Goal: Task Accomplishment & Management: Manage account settings

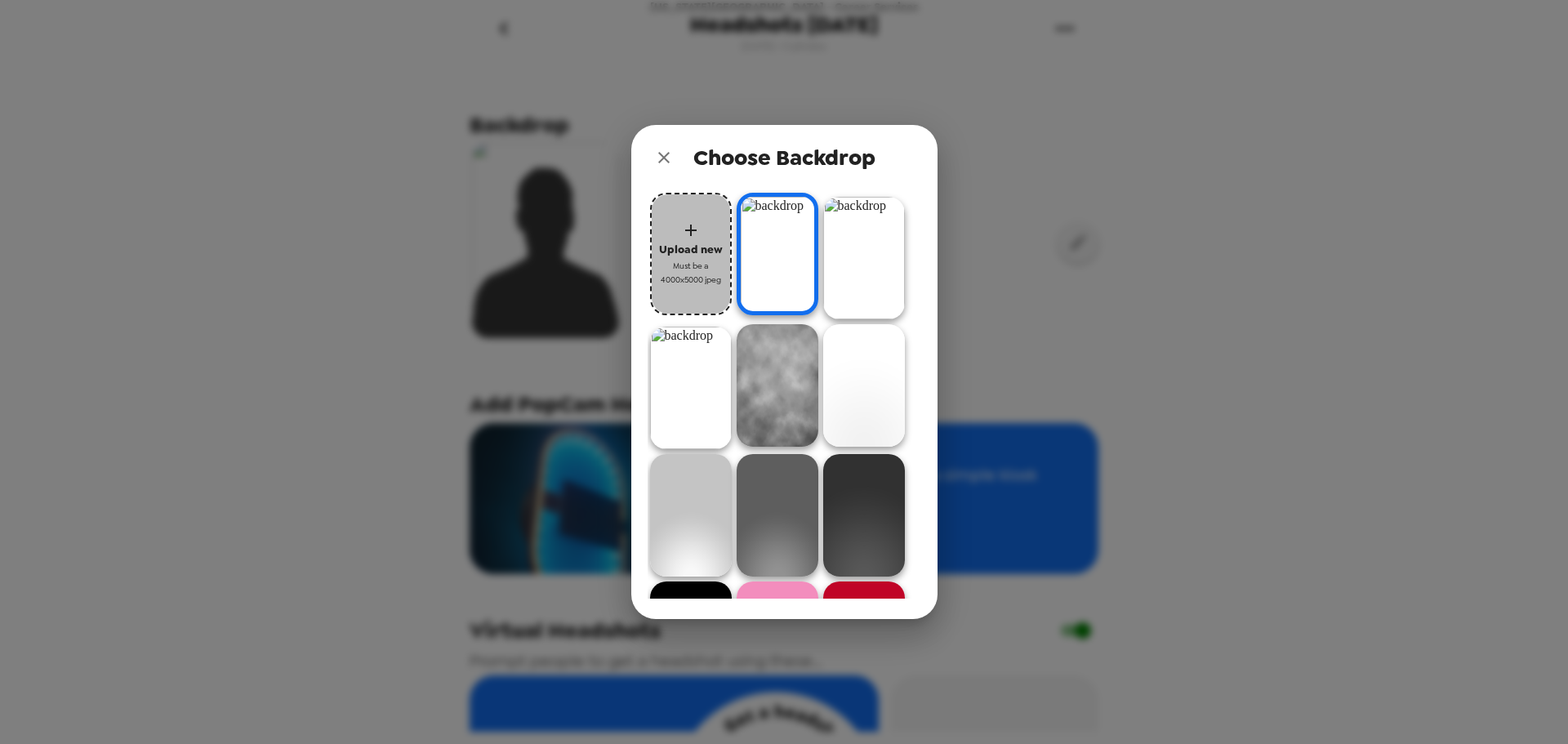
click at [705, 273] on span "Must be a 4000x5000 jpeg" at bounding box center [691, 273] width 66 height 29
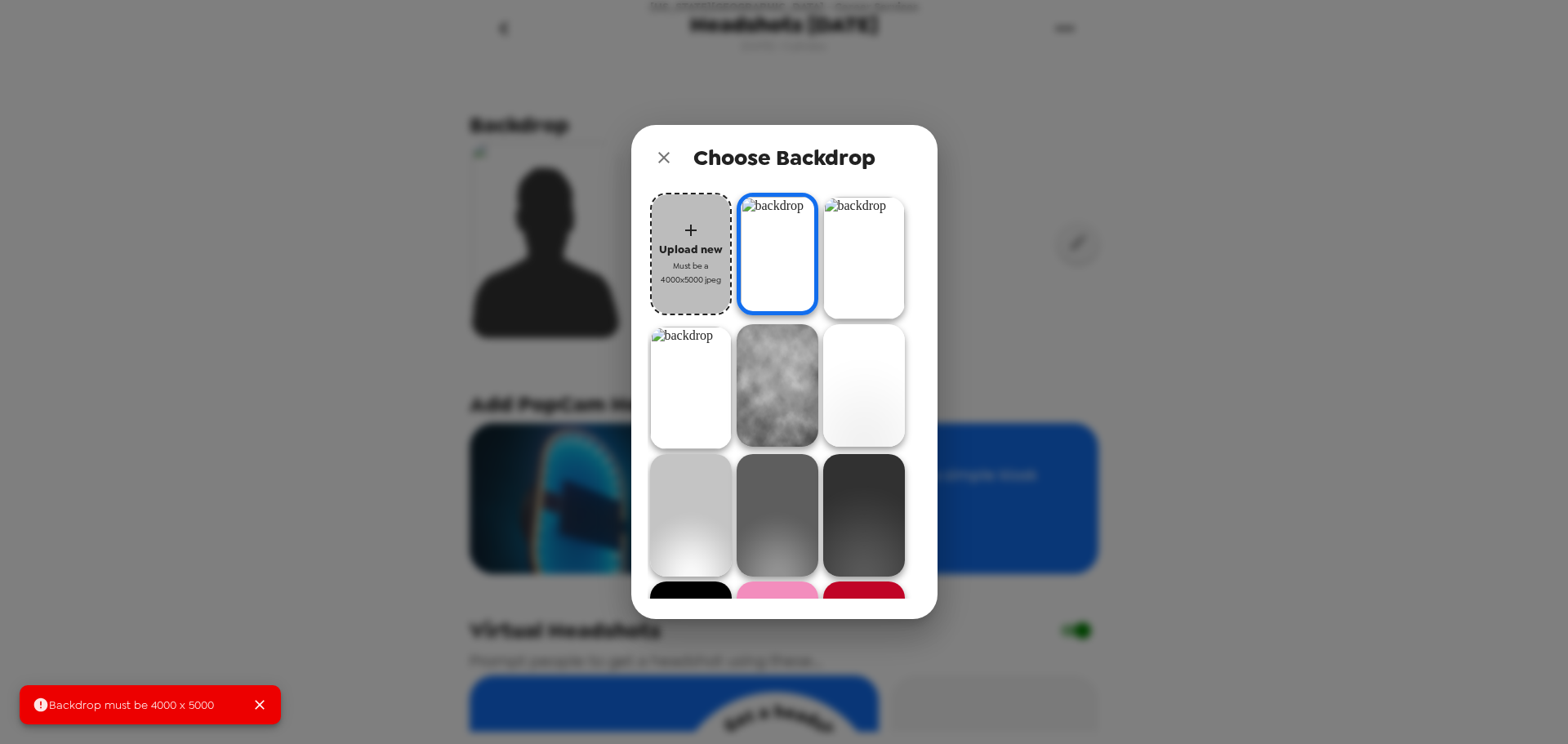
click at [695, 268] on span "Must be a 4000x5000 jpeg" at bounding box center [691, 273] width 66 height 29
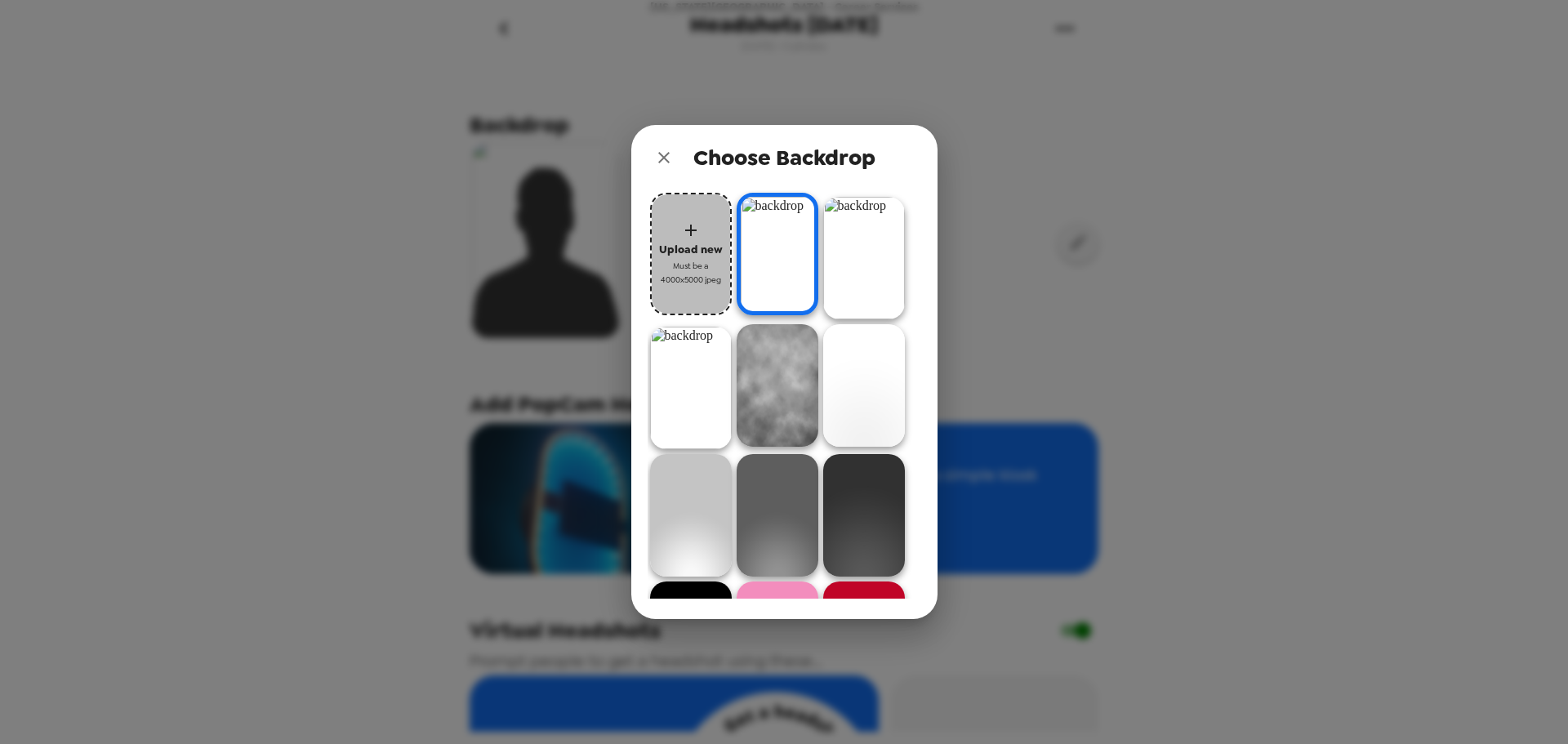
click at [709, 251] on span "Upload new" at bounding box center [691, 250] width 64 height 19
click at [704, 254] on span "Upload new" at bounding box center [691, 250] width 64 height 19
click at [663, 163] on icon "close" at bounding box center [663, 157] width 20 height 20
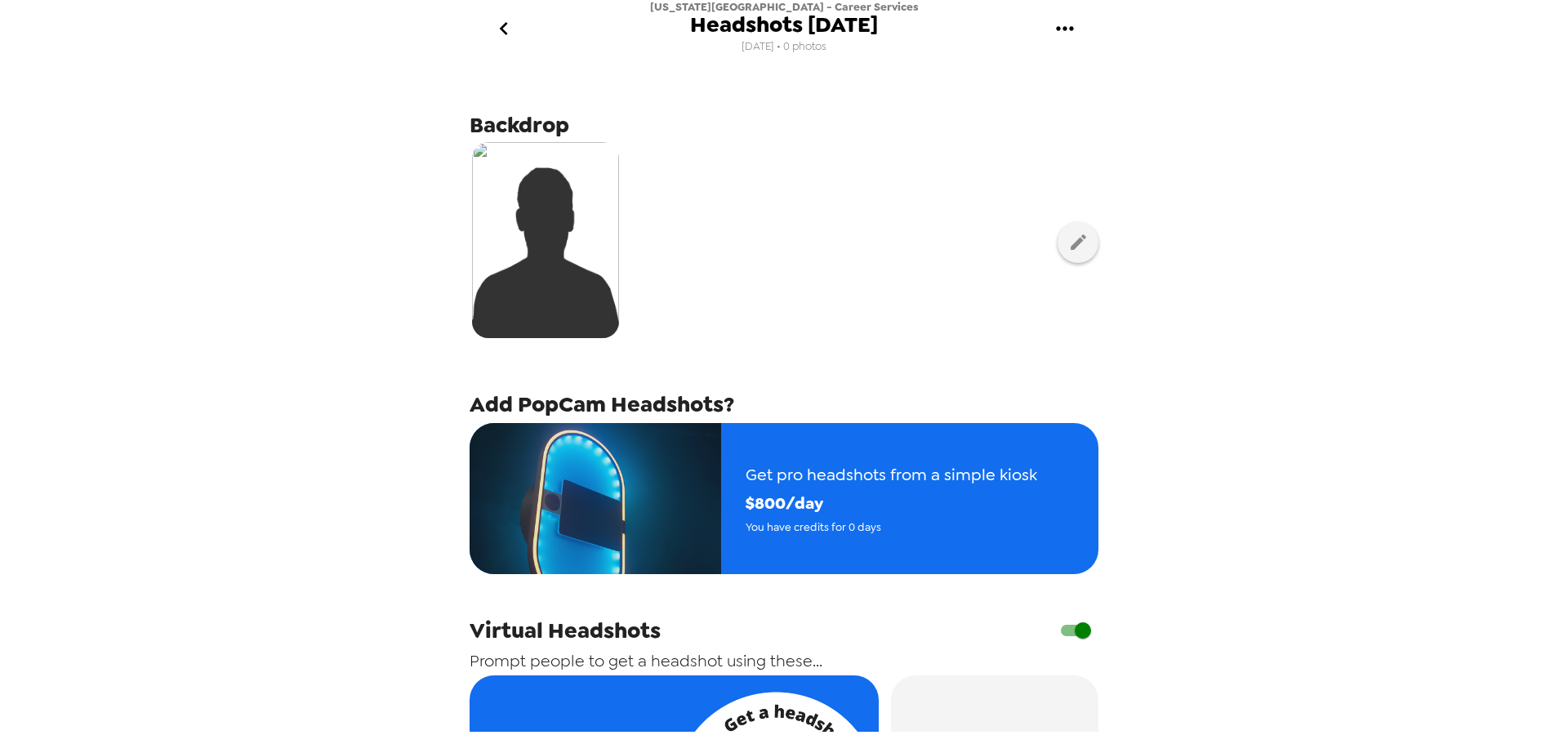
click at [825, 282] on div at bounding box center [784, 242] width 629 height 205
click at [1075, 251] on icon "button" at bounding box center [1078, 241] width 20 height 20
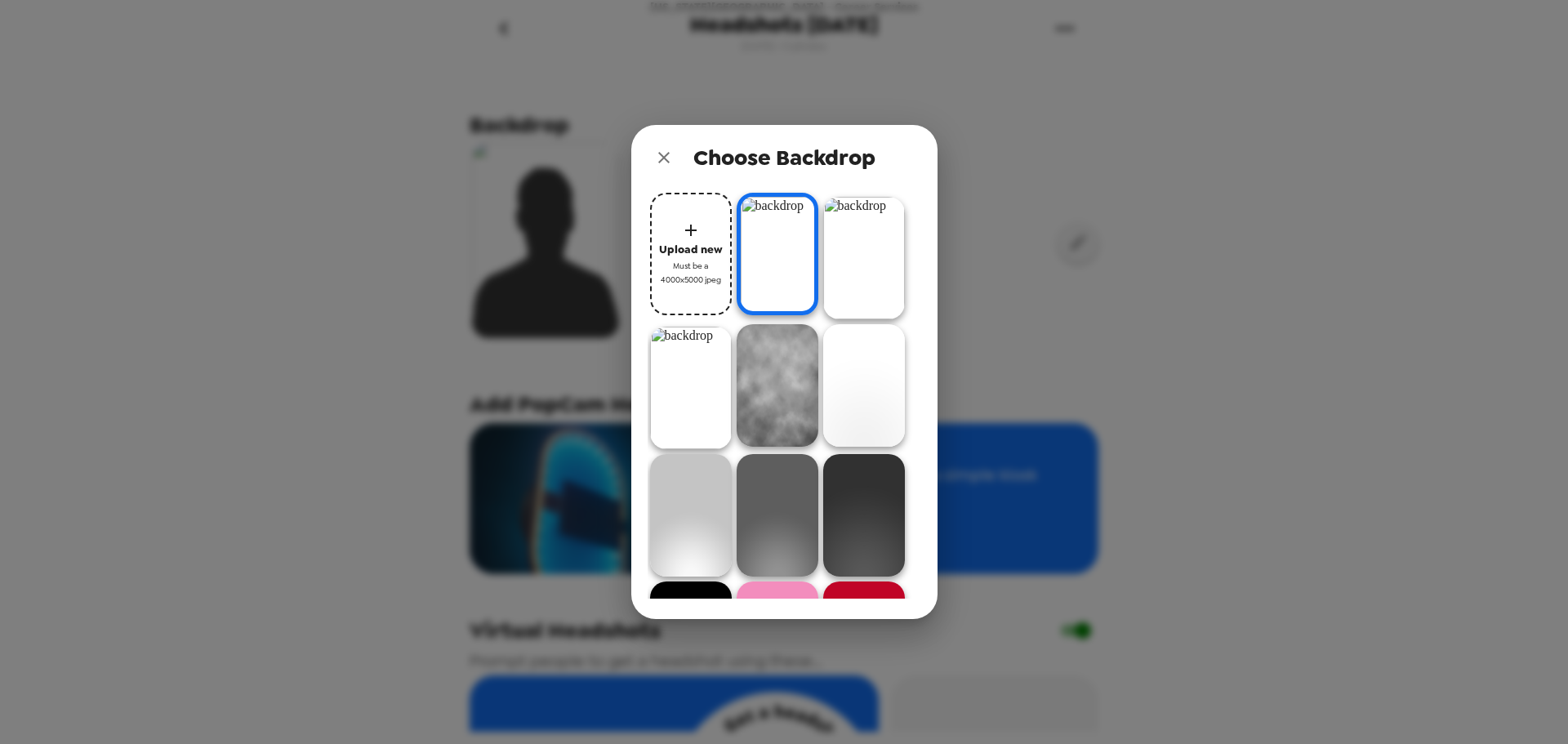
click at [707, 203] on button "Upload new Must be a 4000x5000 jpeg" at bounding box center [691, 253] width 82 height 123
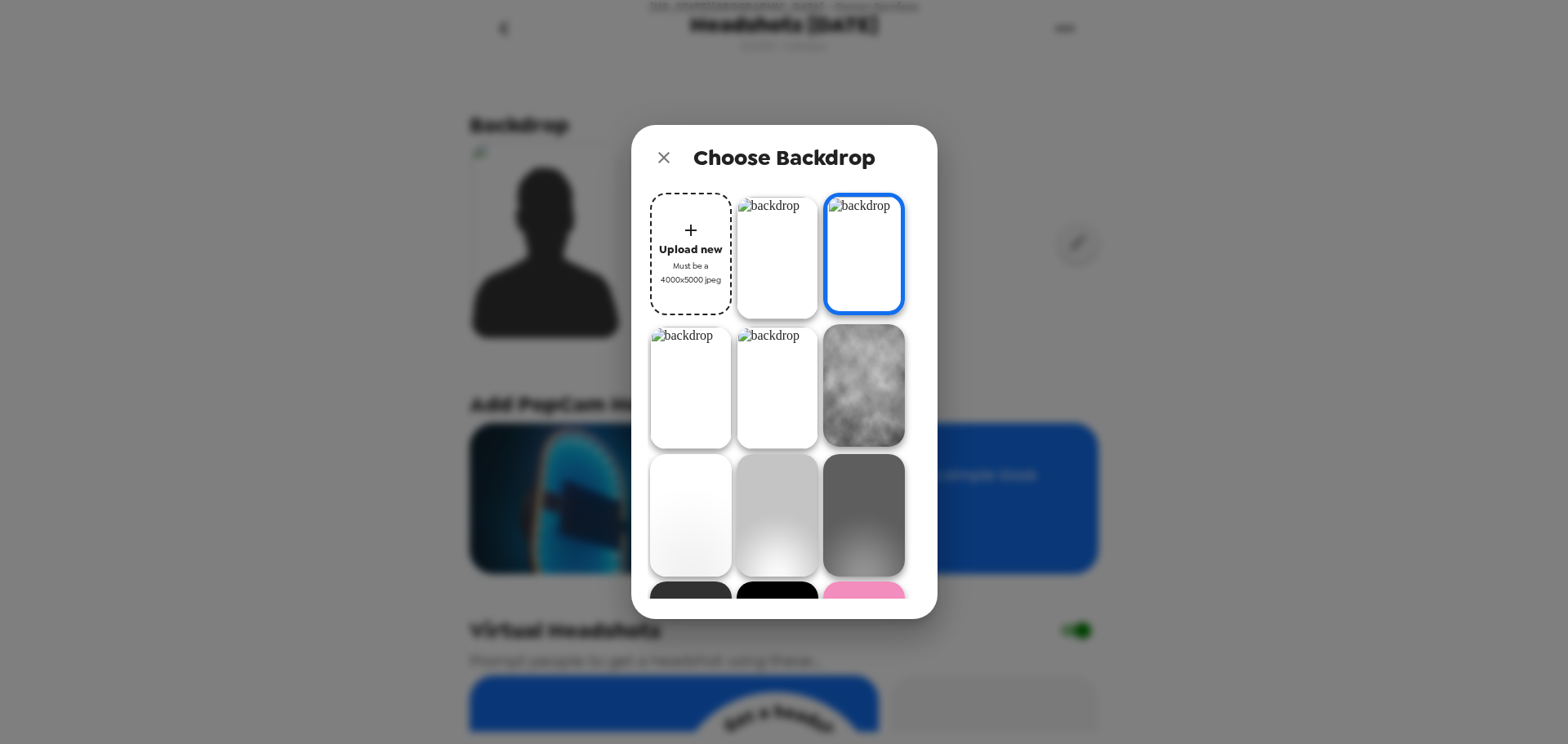
click at [771, 237] on img at bounding box center [778, 258] width 82 height 123
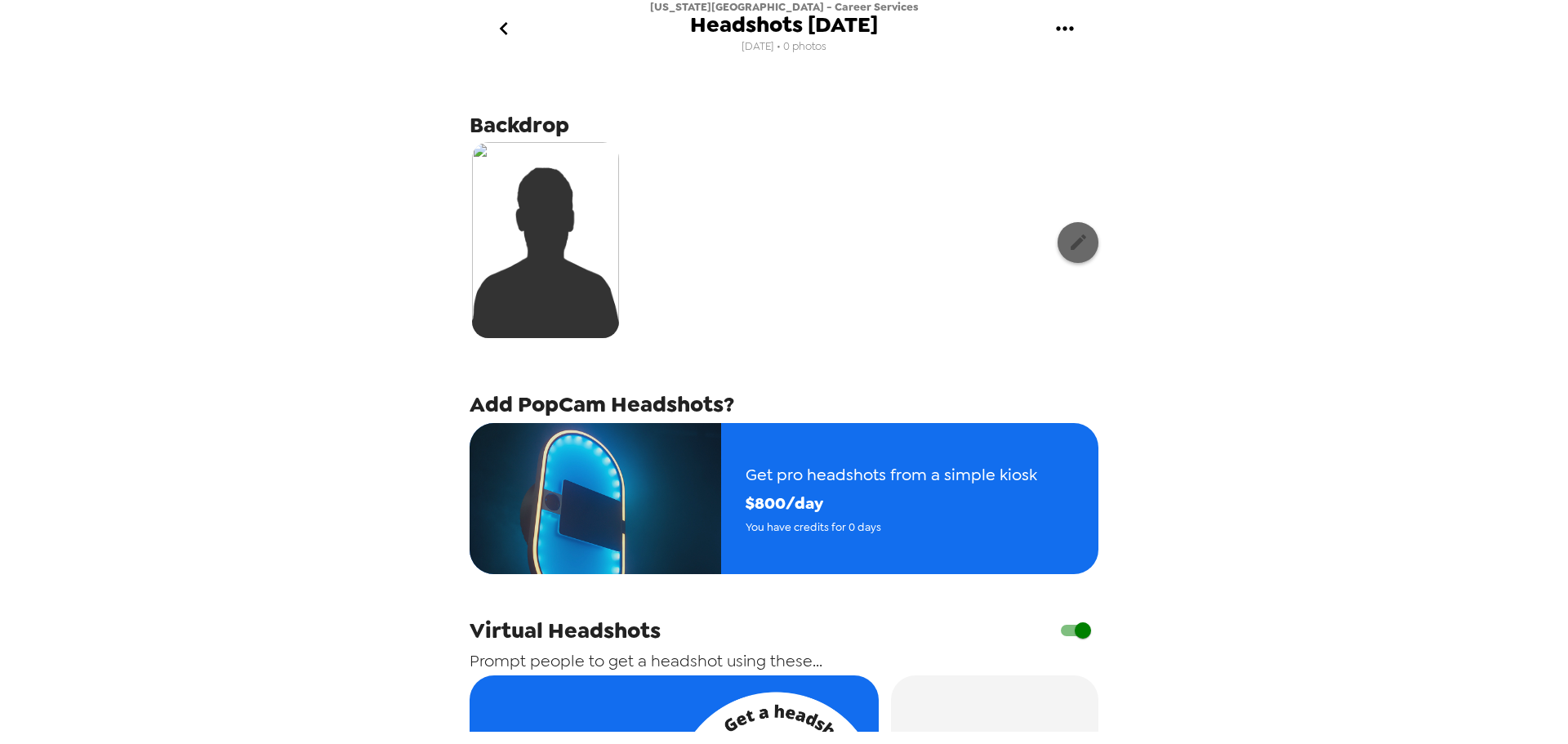
click at [1069, 251] on icon "button" at bounding box center [1078, 241] width 20 height 20
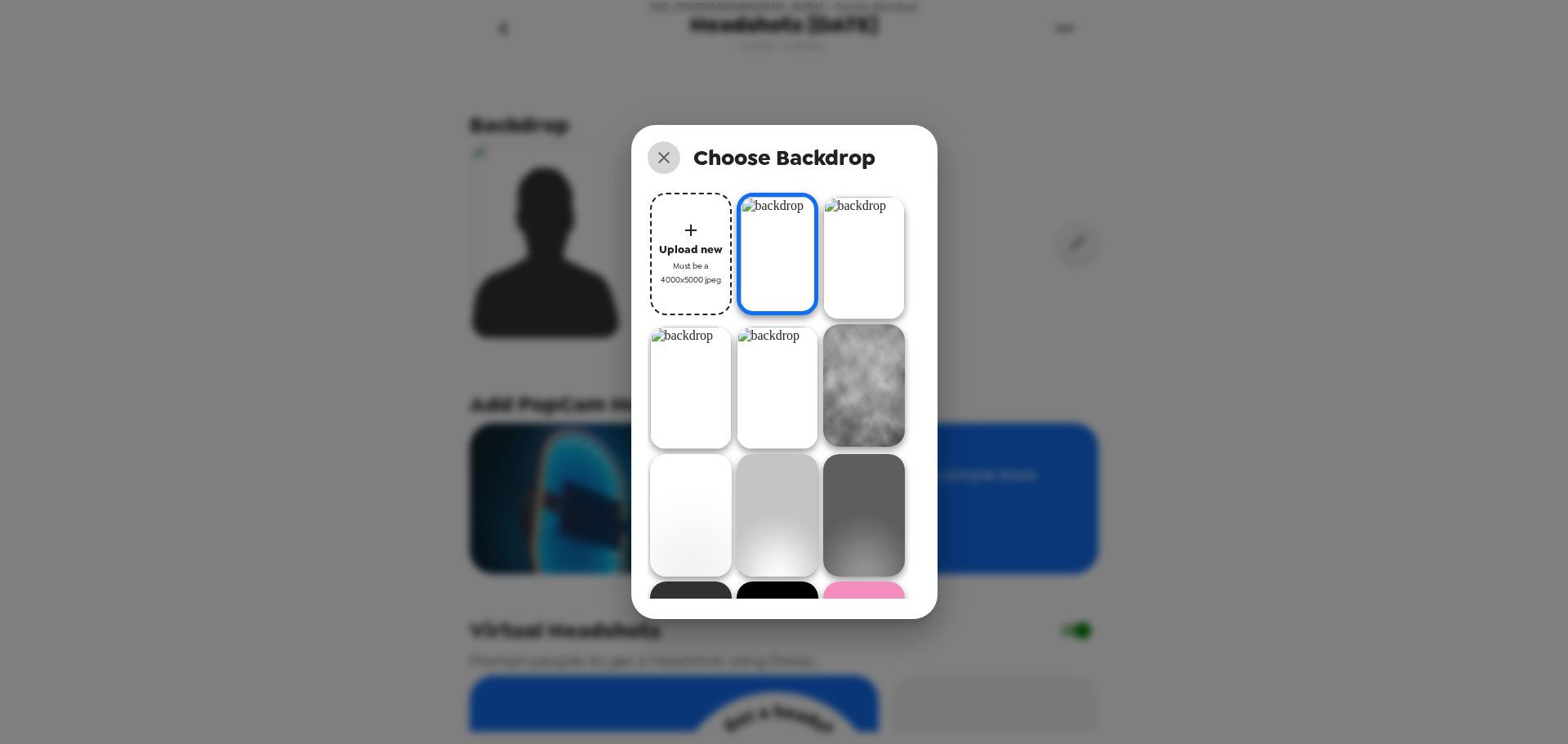
click at [665, 159] on icon "close" at bounding box center [664, 157] width 11 height 11
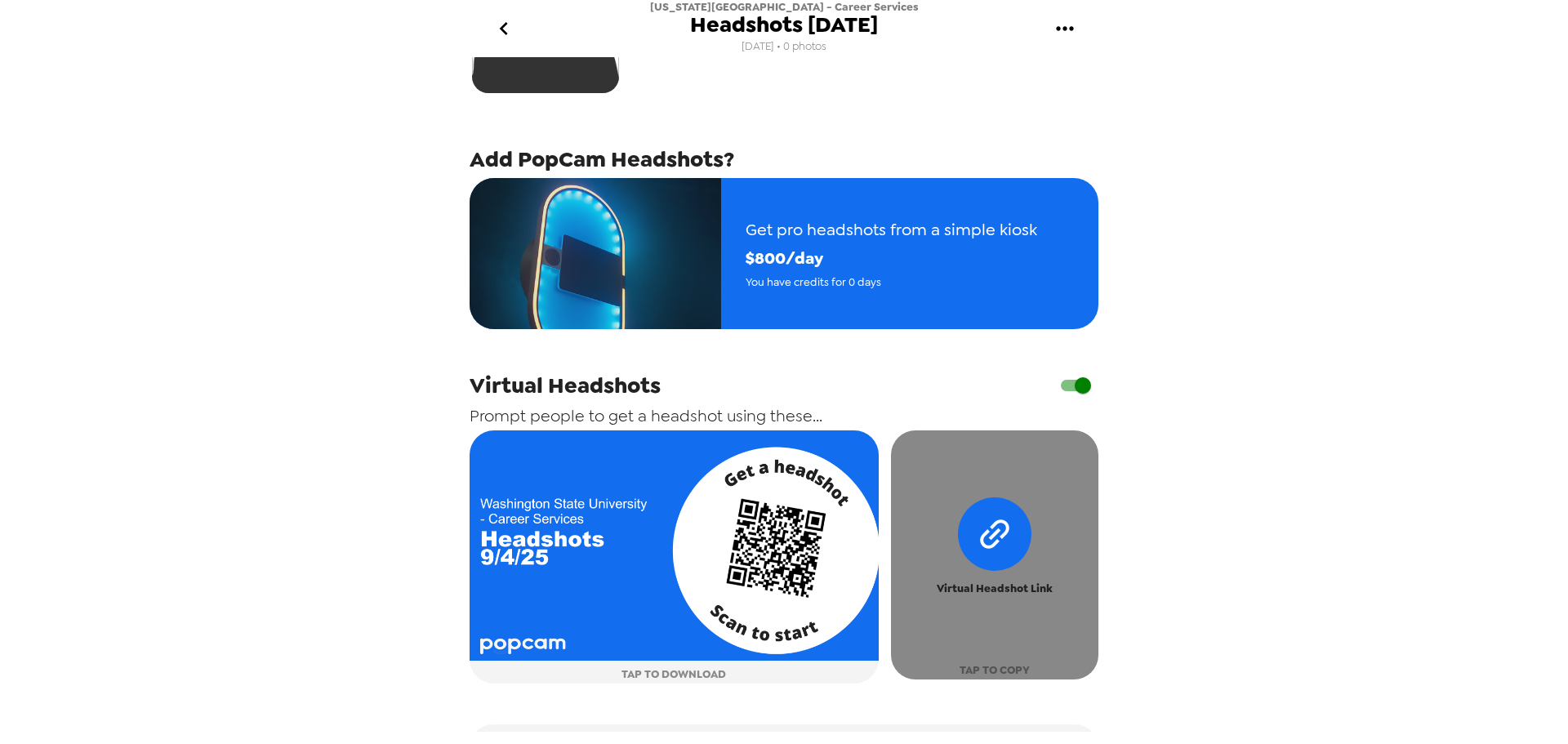
scroll to position [354, 0]
